Goal: Book appointment/travel/reservation

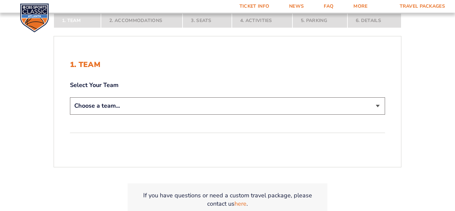
scroll to position [119, 0]
click at [377, 105] on select "Choose a team... [US_STATE] Wildcats [US_STATE] State Buckeyes [US_STATE] Tar H…" at bounding box center [227, 105] width 315 height 17
select select "12756"
click at [70, 97] on select "Choose a team... [US_STATE] Wildcats [US_STATE] State Buckeyes [US_STATE] Tar H…" at bounding box center [227, 105] width 315 height 17
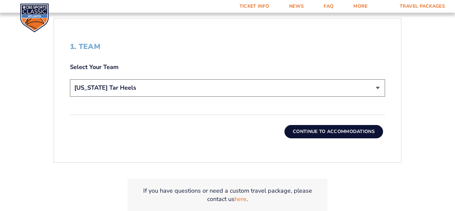
scroll to position [184, 0]
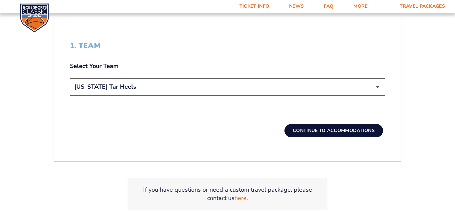
click at [324, 128] on button "Continue To Accommodations" at bounding box center [333, 130] width 99 height 13
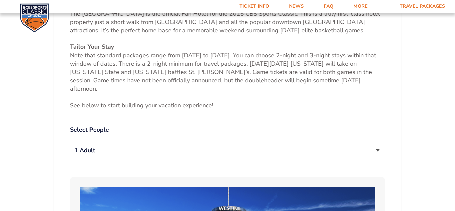
scroll to position [272, 0]
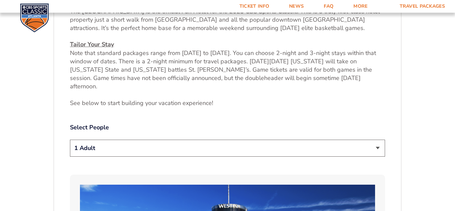
click at [378, 139] on select "1 Adult 2 Adults 3 Adults 4 Adults 2 Adults + 1 Child 2 Adults + 2 Children 2 A…" at bounding box center [227, 147] width 315 height 17
select select "2 Adults"
click at [70, 139] on select "1 Adult 2 Adults 3 Adults 4 Adults 2 Adults + 1 Child 2 Adults + 2 Children 2 A…" at bounding box center [227, 147] width 315 height 17
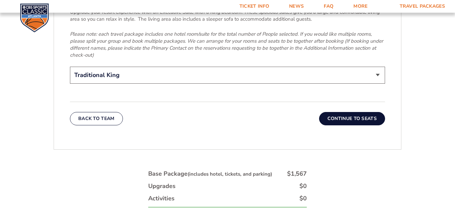
scroll to position [1076, 0]
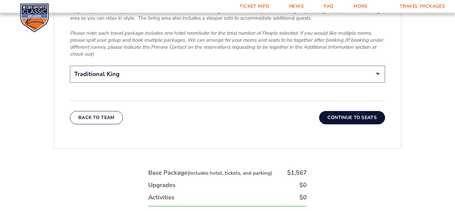
click at [349, 111] on button "Continue To Seats" at bounding box center [352, 117] width 66 height 13
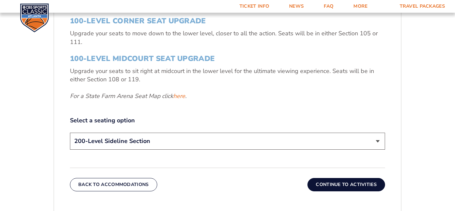
scroll to position [268, 0]
click at [377, 141] on select "200-Level Sideline Section 100-Level Corner Seat Upgrade (+$120 per person) 100…" at bounding box center [227, 140] width 315 height 17
click at [70, 132] on select "200-Level Sideline Section 100-Level Corner Seat Upgrade (+$120 per person) 100…" at bounding box center [227, 140] width 315 height 17
click at [345, 184] on button "Continue To Activities" at bounding box center [346, 183] width 78 height 13
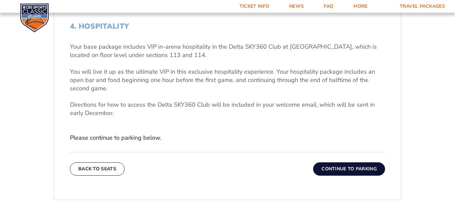
scroll to position [204, 0]
click at [340, 168] on button "Continue To Parking" at bounding box center [349, 167] width 72 height 13
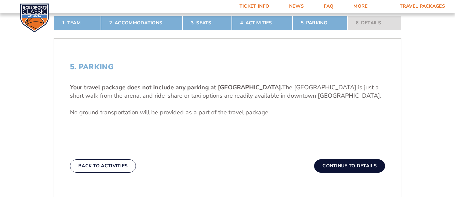
scroll to position [168, 0]
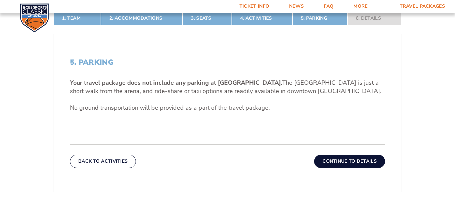
click at [344, 160] on button "Continue To Details" at bounding box center [349, 160] width 71 height 13
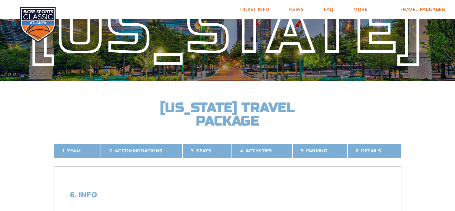
scroll to position [0, 0]
